Goal: Task Accomplishment & Management: Use online tool/utility

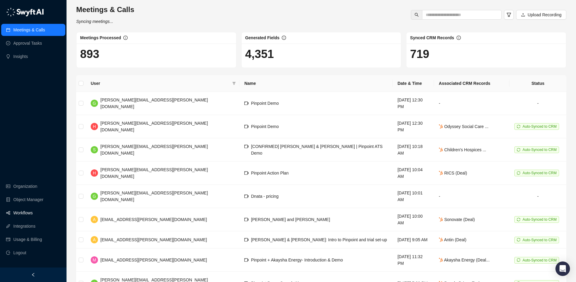
click at [30, 216] on link "Workflows" at bounding box center [22, 213] width 19 height 12
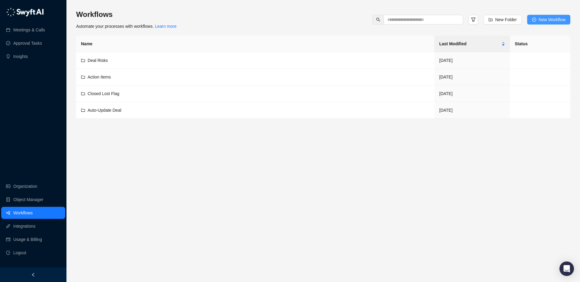
click at [542, 20] on span "New Workflow" at bounding box center [552, 19] width 27 height 7
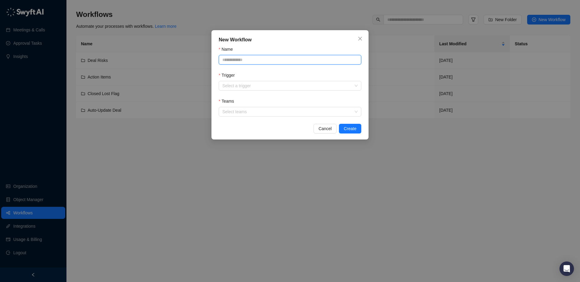
click at [268, 63] on input "Name" at bounding box center [290, 60] width 143 height 10
click at [239, 82] on input "Trigger" at bounding box center [288, 85] width 132 height 9
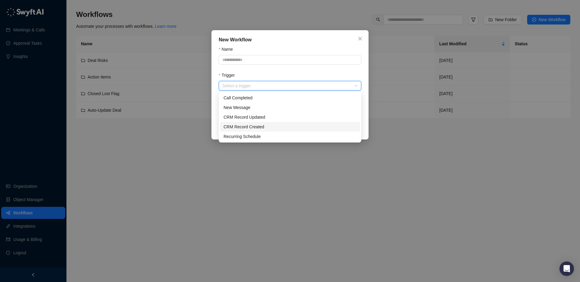
click at [260, 120] on div "CRM Record Updated" at bounding box center [290, 117] width 133 height 7
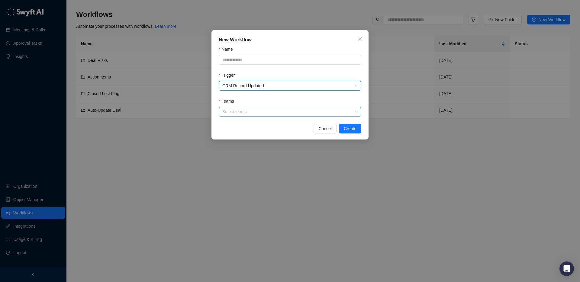
click at [262, 112] on div at bounding box center [287, 112] width 134 height 5
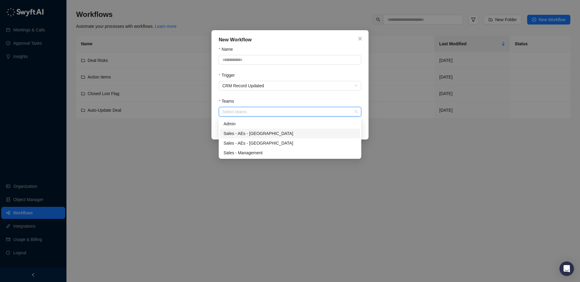
click at [264, 135] on div "Sales - AEs - [GEOGRAPHIC_DATA]" at bounding box center [290, 133] width 133 height 7
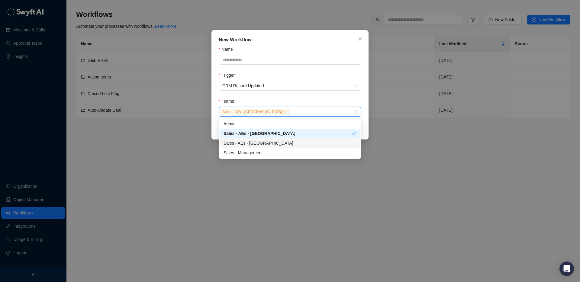
click at [263, 143] on div "Sales - AEs - [GEOGRAPHIC_DATA]" at bounding box center [290, 143] width 133 height 7
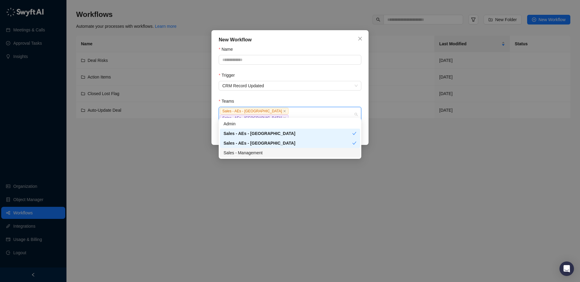
click at [263, 151] on div "Sales - Management" at bounding box center [290, 153] width 133 height 7
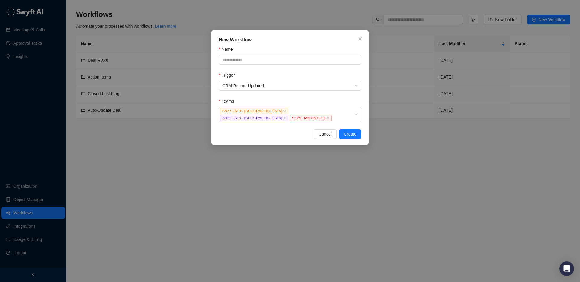
click at [309, 94] on form "Name Trigger CRM Record Updated Teams Sales - AEs - [GEOGRAPHIC_DATA] Sales - A…" at bounding box center [290, 84] width 143 height 76
click at [288, 64] on input "Name" at bounding box center [290, 60] width 143 height 10
type input "****"
click at [353, 131] on span "Create" at bounding box center [350, 134] width 13 height 7
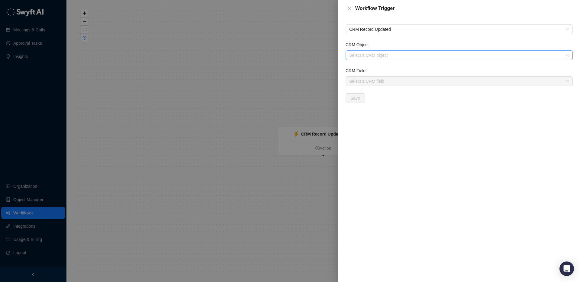
click at [397, 58] on input "CRM Object" at bounding box center [457, 55] width 216 height 9
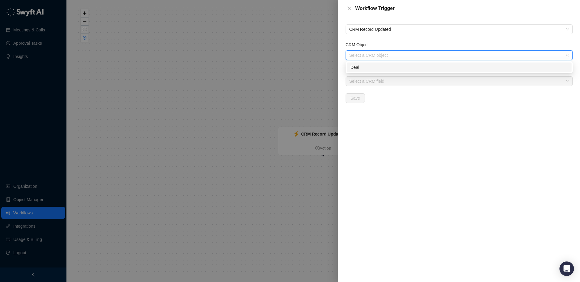
click at [387, 69] on div "Deal" at bounding box center [460, 67] width 218 height 7
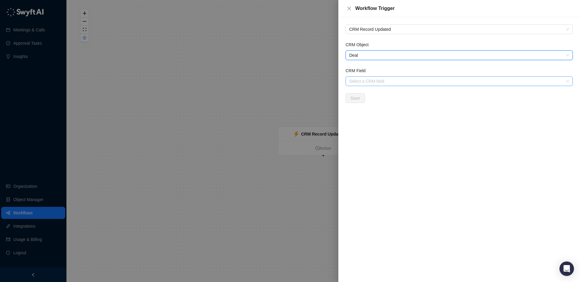
click at [387, 83] on input "CRM Field" at bounding box center [457, 81] width 216 height 9
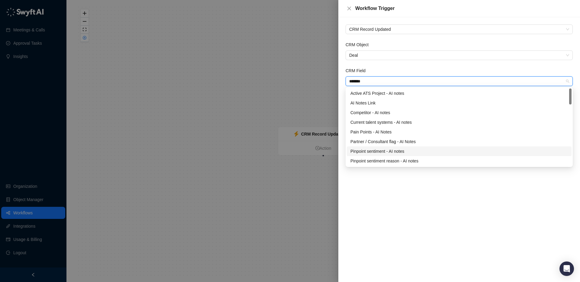
type input "*******"
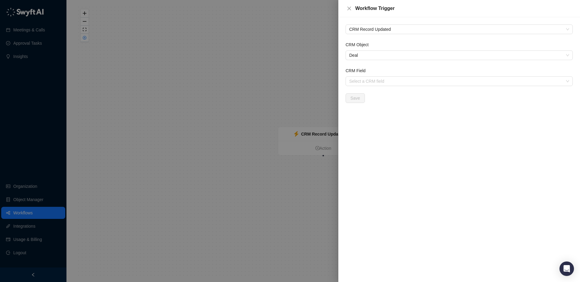
click at [378, 210] on div "CRM Record Updated CRM Object Deal CRM Field Select a CRM field Save" at bounding box center [460, 149] width 242 height 265
click at [384, 80] on input "CRM Field" at bounding box center [457, 81] width 216 height 9
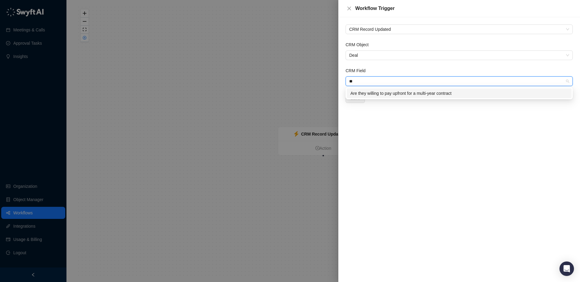
type input "*"
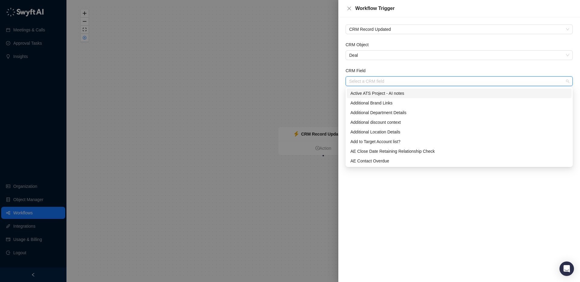
type input "*"
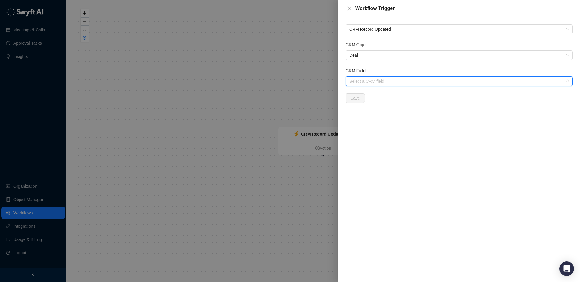
click at [379, 82] on input "CRM Field" at bounding box center [457, 81] width 216 height 9
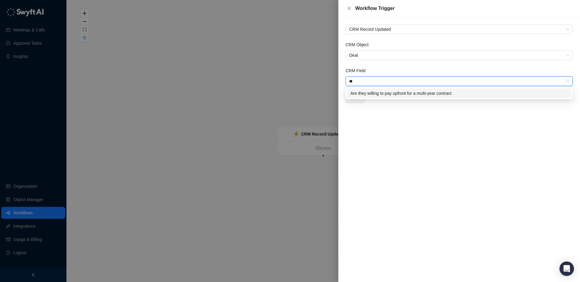
type input "*"
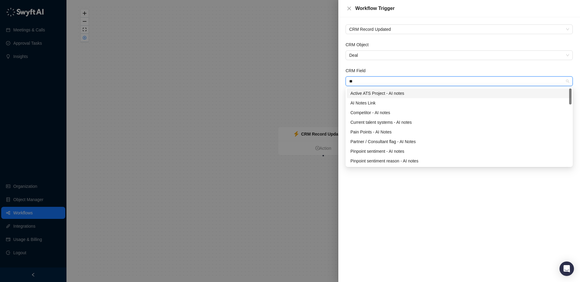
type input "*"
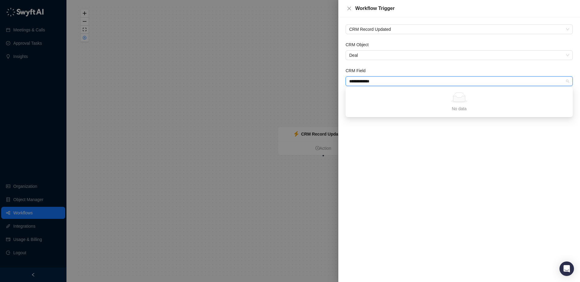
type input "**********"
click at [384, 57] on span "Deal" at bounding box center [459, 55] width 220 height 9
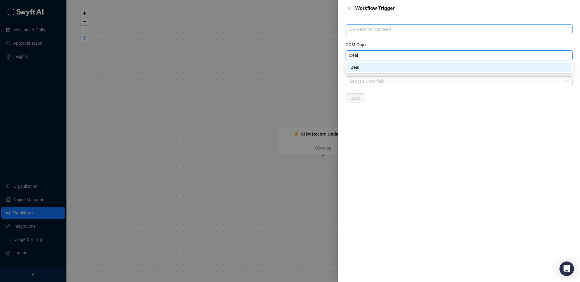
click at [392, 31] on span "CRM Record Updated" at bounding box center [459, 29] width 220 height 9
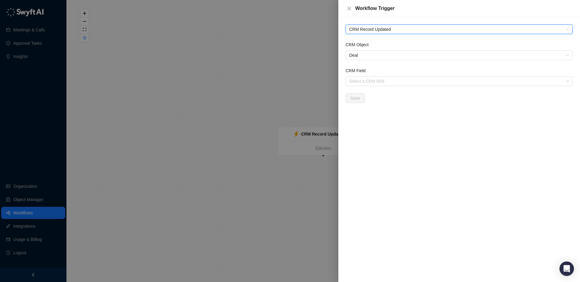
click at [392, 31] on span "CRM Record Updated" at bounding box center [459, 29] width 220 height 9
click at [362, 89] on form "CRM Object Deal CRM Field Select a CRM field Save" at bounding box center [459, 72] width 227 height 62
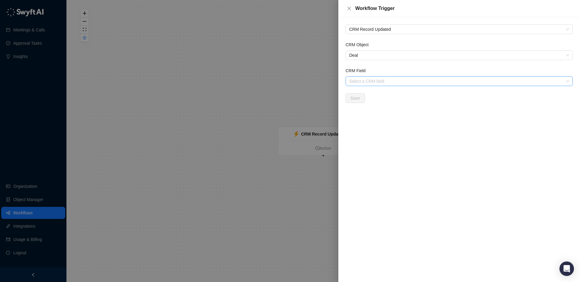
click at [365, 81] on input "CRM Field" at bounding box center [457, 81] width 216 height 9
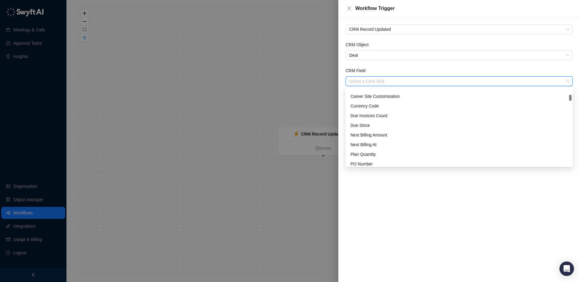
scroll to position [543, 0]
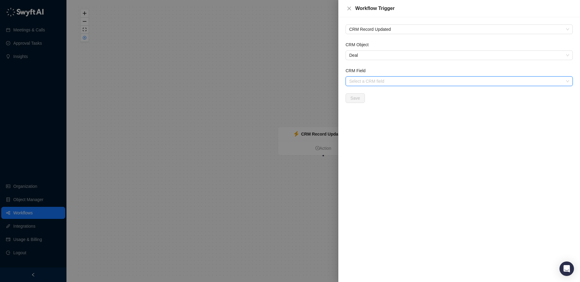
click at [117, 100] on div at bounding box center [290, 141] width 580 height 282
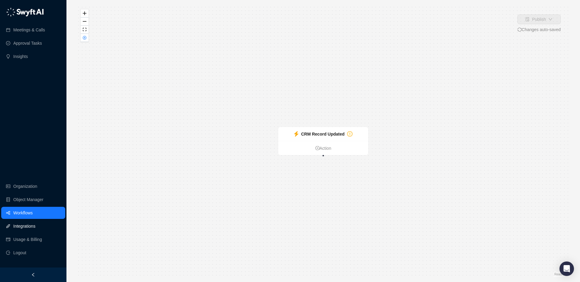
click at [29, 225] on link "Integrations" at bounding box center [24, 226] width 22 height 12
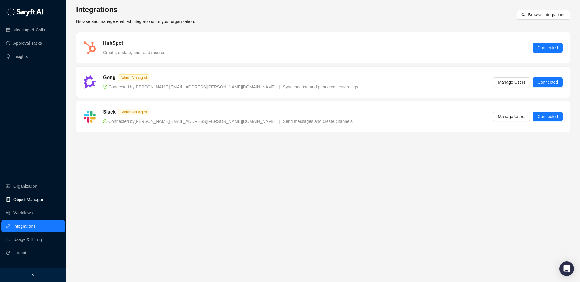
click at [31, 202] on link "Object Manager" at bounding box center [28, 200] width 30 height 12
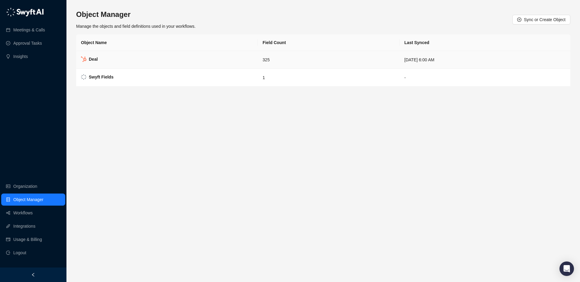
click at [272, 57] on td "325" at bounding box center [329, 60] width 142 height 18
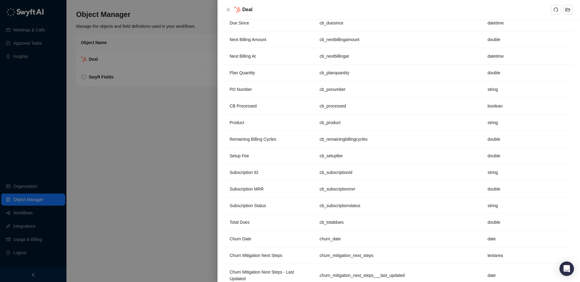
scroll to position [604, 0]
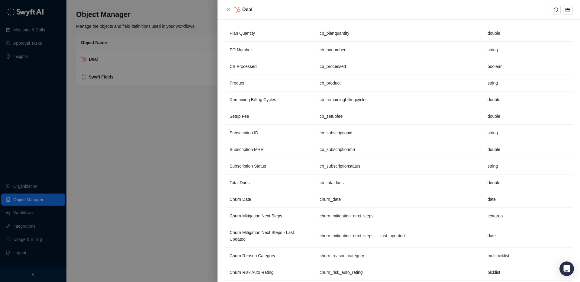
click at [151, 147] on div at bounding box center [290, 141] width 580 height 282
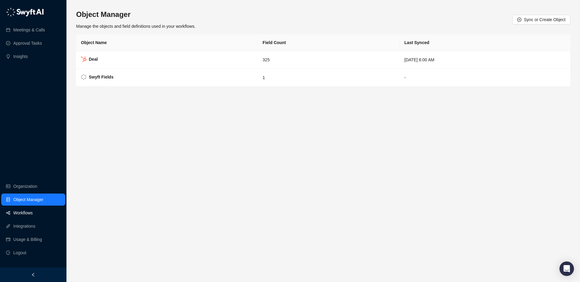
click at [27, 213] on link "Workflows" at bounding box center [22, 213] width 19 height 12
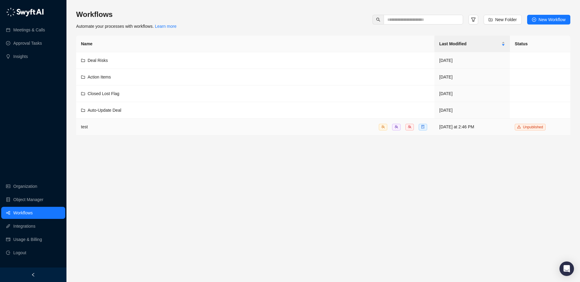
click at [121, 126] on div "test" at bounding box center [255, 127] width 349 height 7
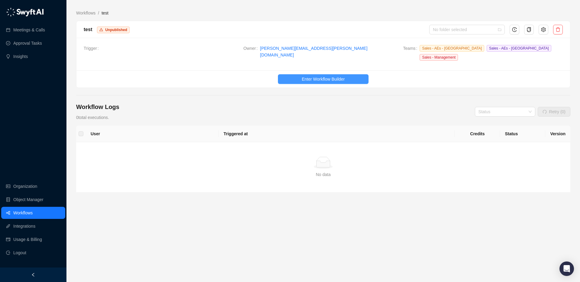
click at [341, 74] on button "Enter Workflow Builder" at bounding box center [323, 79] width 91 height 10
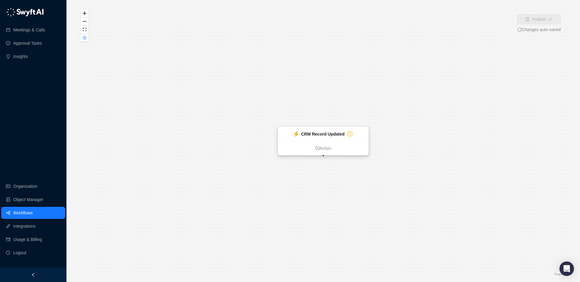
click at [323, 134] on strong "CRM Record Updated" at bounding box center [323, 134] width 44 height 5
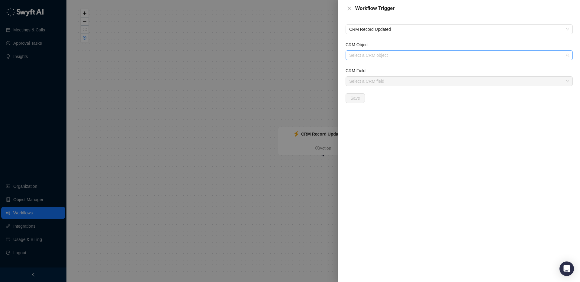
click at [366, 57] on input "CRM Object" at bounding box center [457, 55] width 216 height 9
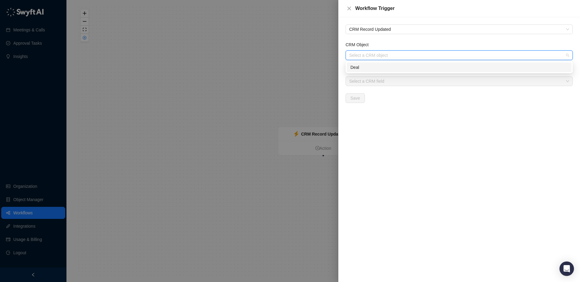
click at [359, 67] on div "Deal" at bounding box center [460, 67] width 218 height 7
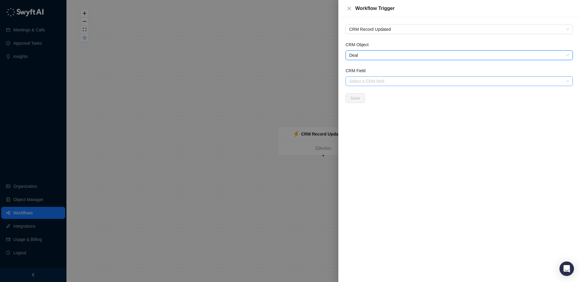
click at [364, 80] on input "CRM Field" at bounding box center [457, 81] width 216 height 9
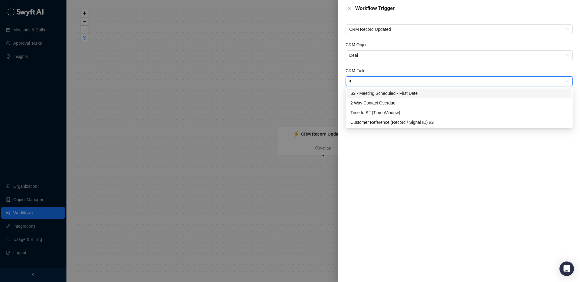
type input "*"
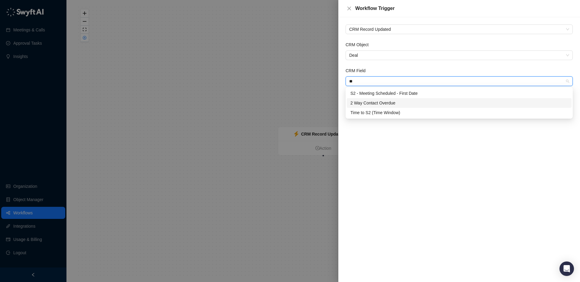
click at [399, 102] on div "2 Way Contact Overdue" at bounding box center [460, 103] width 218 height 7
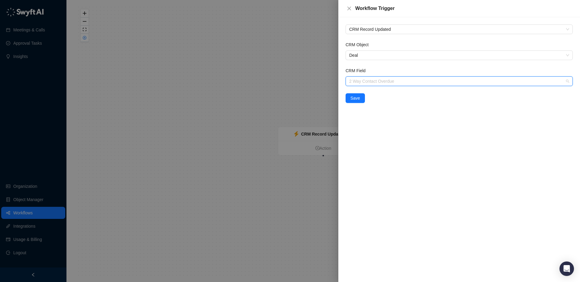
click at [414, 82] on span "2 Way Contact Overdue" at bounding box center [459, 81] width 220 height 9
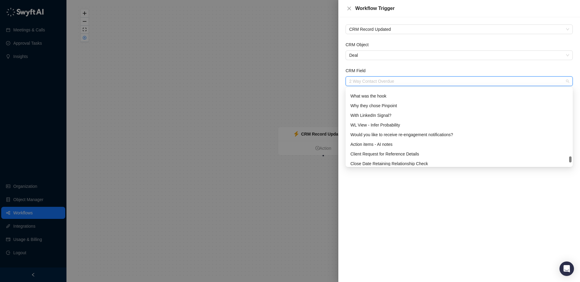
scroll to position [2919, 0]
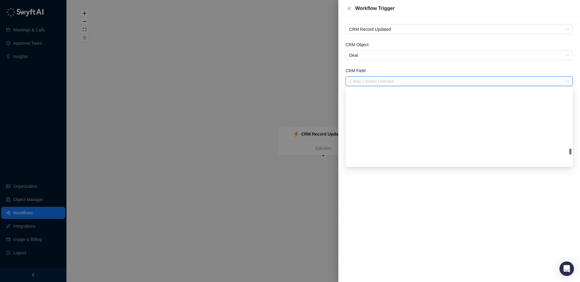
click at [373, 77] on span "2 Way Contact Overdue" at bounding box center [459, 81] width 220 height 9
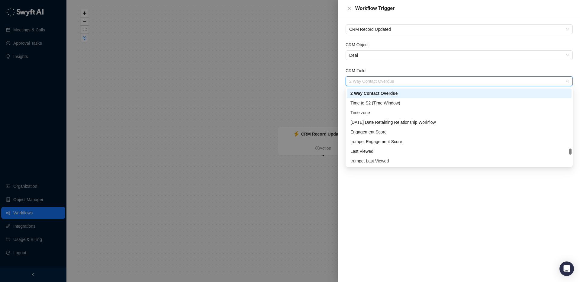
click at [373, 77] on span "2 Way Contact Overdue" at bounding box center [459, 81] width 220 height 9
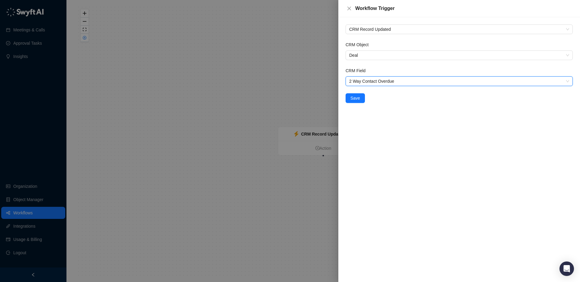
click at [373, 77] on span "2 Way Contact Overdue" at bounding box center [459, 81] width 220 height 9
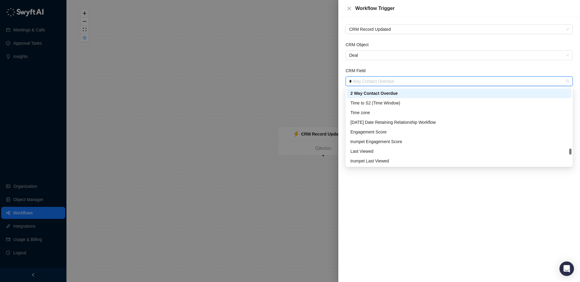
scroll to position [0, 0]
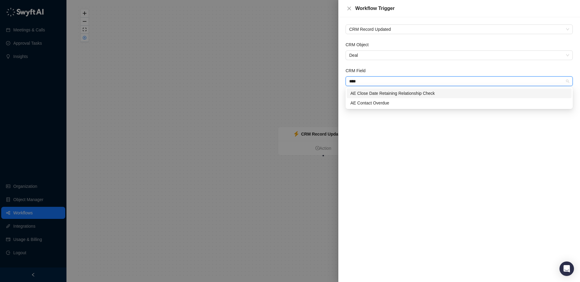
type input "****"
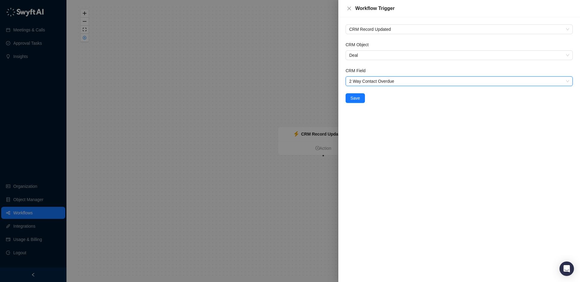
click at [382, 77] on span "2 Way Contact Overdue" at bounding box center [459, 81] width 220 height 9
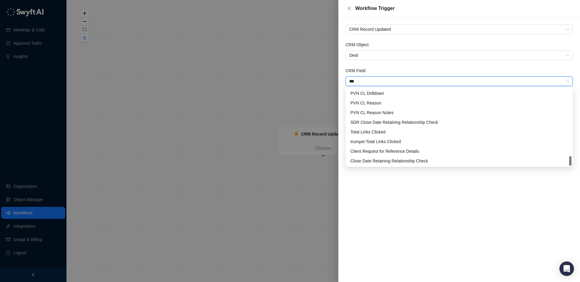
scroll to position [77, 0]
type input "*****"
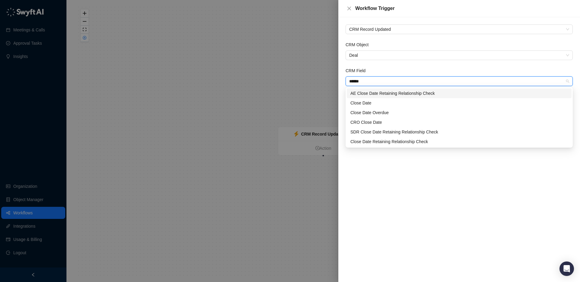
scroll to position [0, 0]
click at [385, 112] on div "Close Date Overdue" at bounding box center [460, 112] width 218 height 7
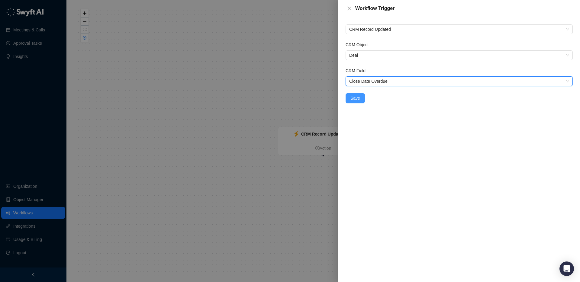
click at [360, 98] on button "Save" at bounding box center [355, 98] width 19 height 10
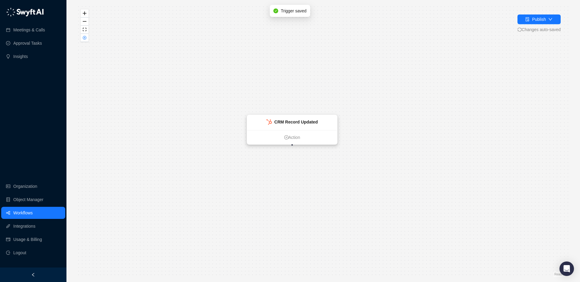
drag, startPoint x: 337, startPoint y: 136, endPoint x: 266, endPoint y: 94, distance: 82.6
click at [274, 119] on div "CRM Record Updated" at bounding box center [296, 122] width 44 height 7
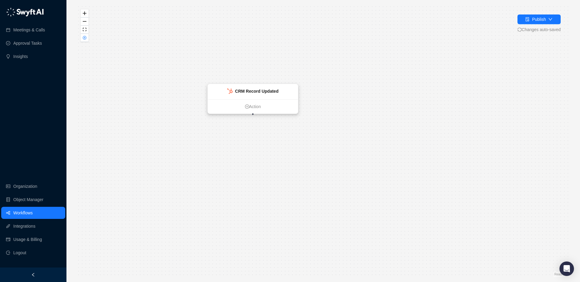
click at [248, 101] on ul "Action" at bounding box center [253, 106] width 90 height 14
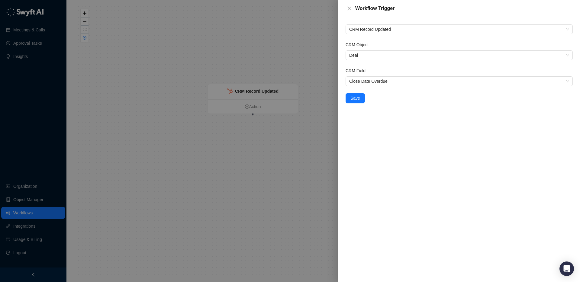
click at [283, 100] on div at bounding box center [290, 141] width 580 height 282
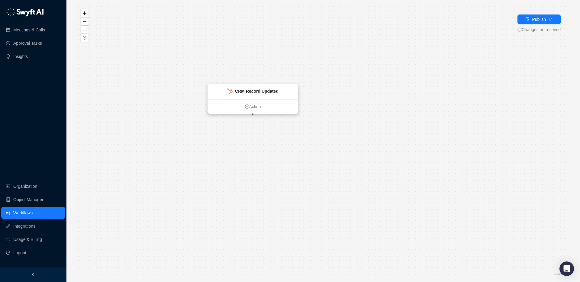
click at [284, 97] on div "CRM Record Updated" at bounding box center [253, 91] width 90 height 15
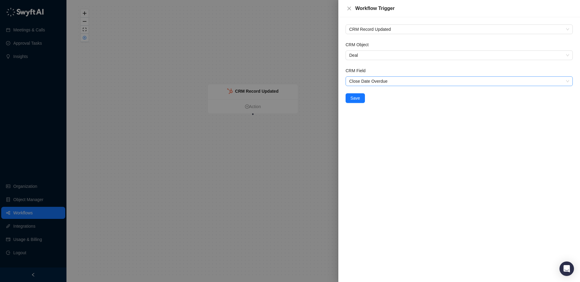
click at [360, 81] on span "Close Date Overdue" at bounding box center [459, 81] width 220 height 9
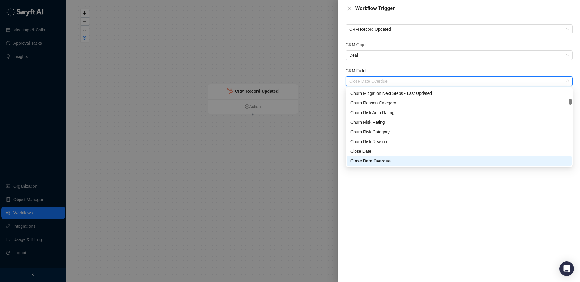
click at [360, 81] on span "Close Date Overdue" at bounding box center [459, 81] width 220 height 9
paste input "**********"
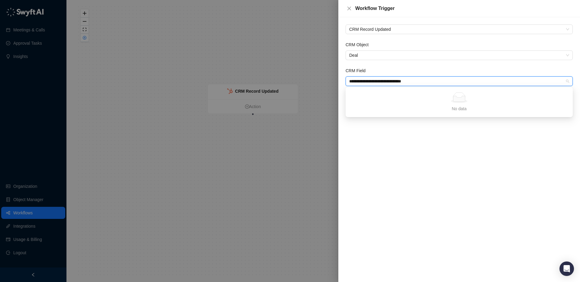
type input "**********"
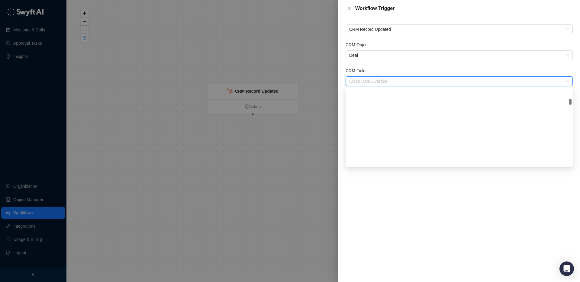
click at [380, 83] on span "Close Date Overdue" at bounding box center [459, 81] width 220 height 9
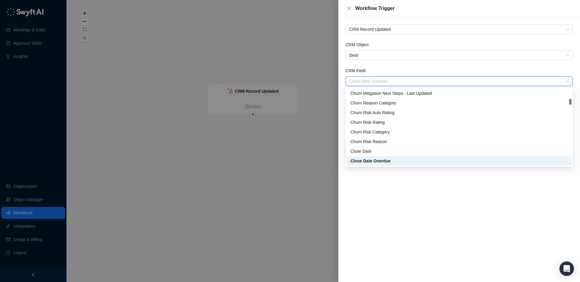
click at [380, 83] on span "Close Date Overdue" at bounding box center [459, 81] width 220 height 9
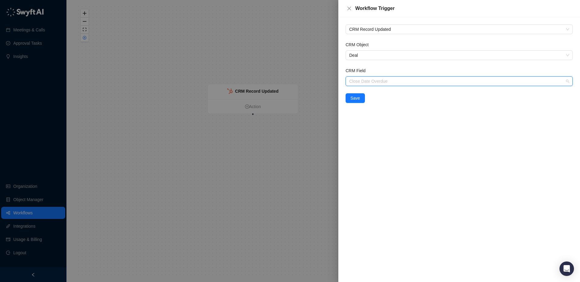
click at [380, 83] on span "Close Date Overdue" at bounding box center [459, 81] width 220 height 9
paste input "**********"
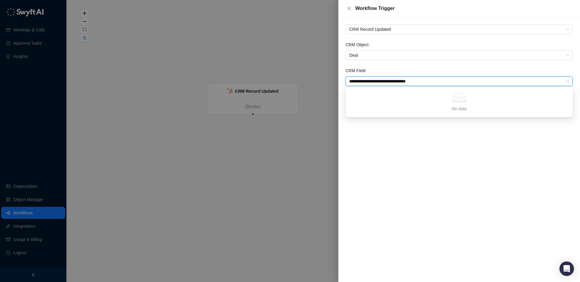
type input "**********"
click at [426, 145] on div "CRM Record Updated CRM Object Deal CRM Field Close Date Overdue Save" at bounding box center [460, 149] width 242 height 265
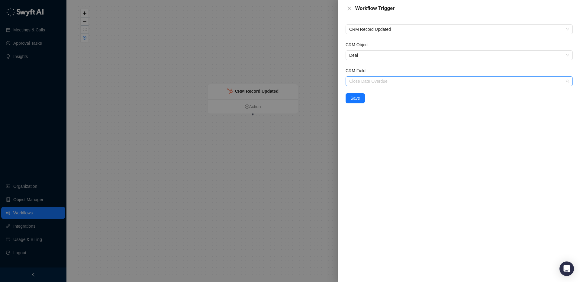
click at [389, 82] on span "Close Date Overdue" at bounding box center [459, 81] width 220 height 9
click at [361, 80] on span "Close Date Overdue" at bounding box center [459, 81] width 220 height 9
paste input "**********"
type input "**********"
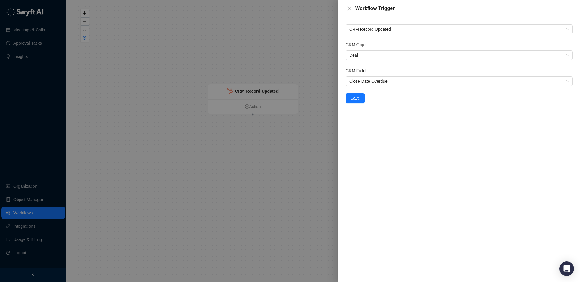
click at [389, 127] on div "CRM Record Updated CRM Object Deal CRM Field Close Date Overdue Save" at bounding box center [460, 149] width 242 height 265
click at [351, 10] on icon "close" at bounding box center [350, 9] width 4 height 4
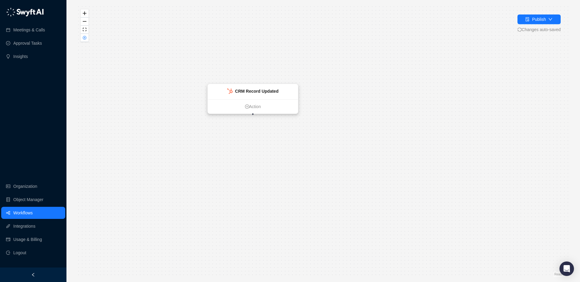
click at [243, 95] on div "CRM Record Updated" at bounding box center [253, 91] width 90 height 15
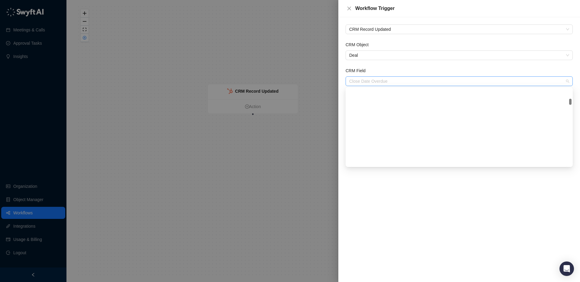
click at [377, 82] on span "Close Date Overdue" at bounding box center [459, 81] width 220 height 9
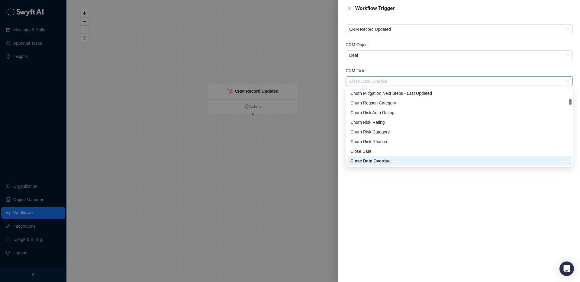
click at [377, 82] on span "Close Date Overdue" at bounding box center [459, 81] width 220 height 9
paste input "**********"
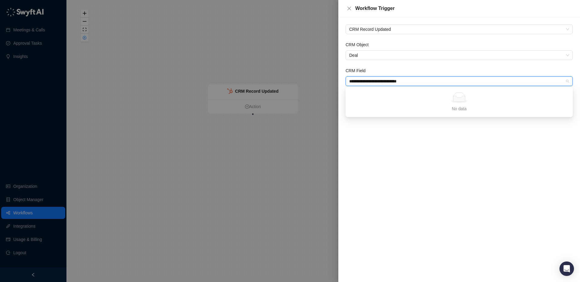
type input "**********"
